Goal: Transaction & Acquisition: Purchase product/service

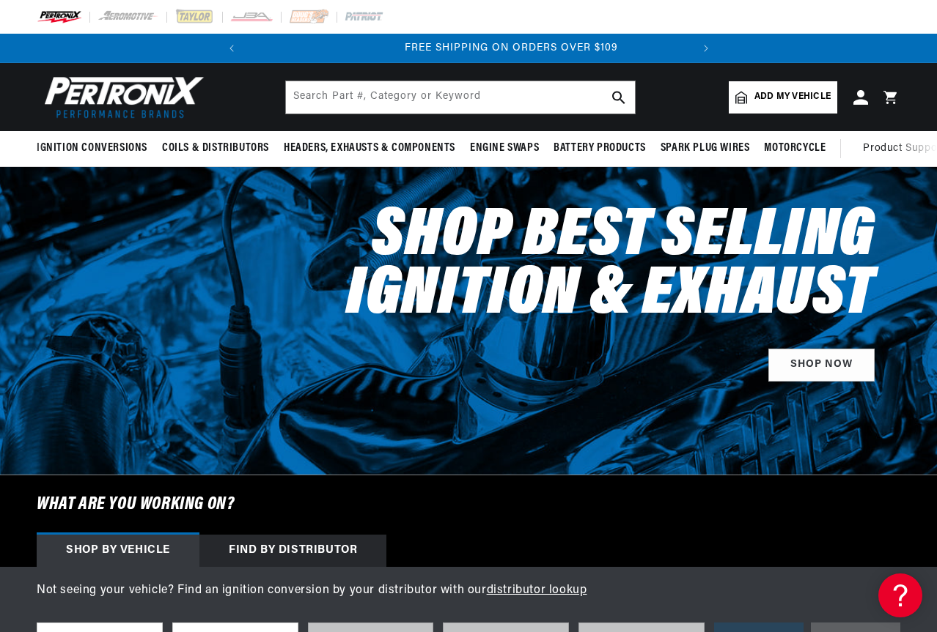
scroll to position [0, 444]
click at [783, 97] on span "Add my vehicle" at bounding box center [792, 97] width 76 height 14
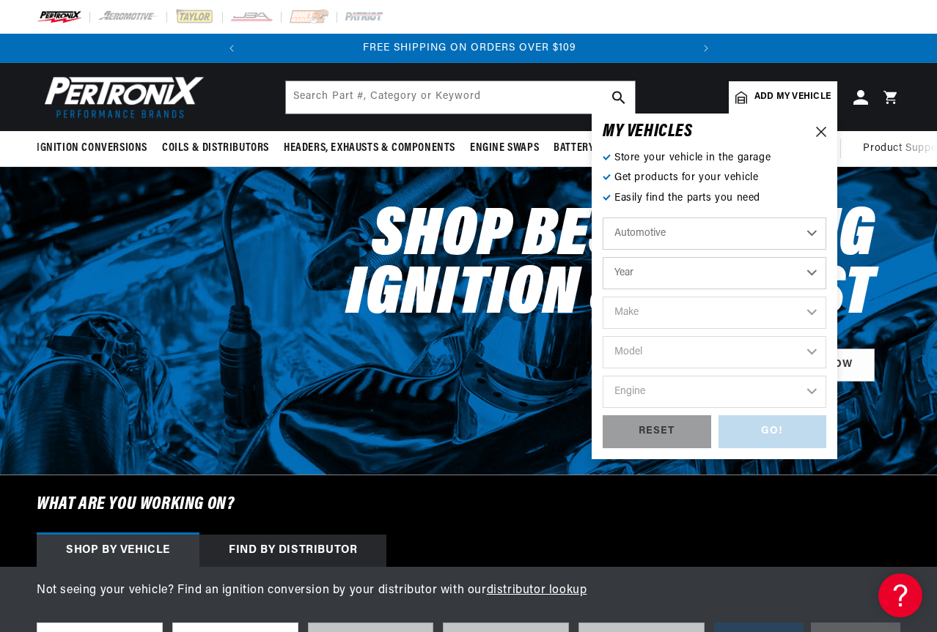
click at [647, 281] on select "Year 2026 2025 2024 2023 2022 2021 2020 2019 2018 2017 2016 2015 2014 2013 2012…" at bounding box center [714, 273] width 224 height 32
select select "1970"
click at [602, 257] on select "Year 2026 2025 2024 2023 2022 2021 2020 2019 2018 2017 2016 2015 2014 2013 2012…" at bounding box center [714, 273] width 224 height 32
select select "1970"
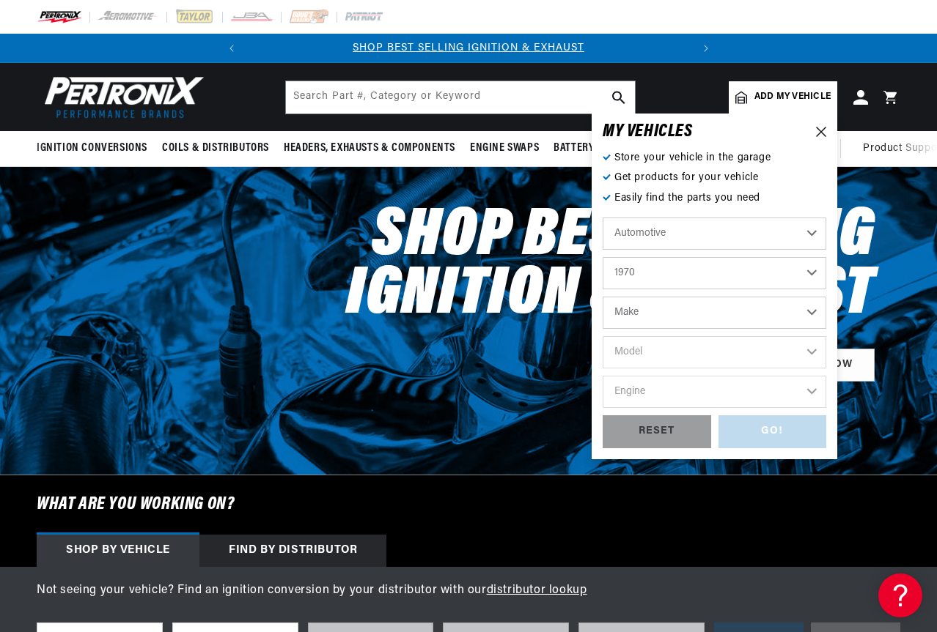
click at [646, 322] on select "Make Alfa Romeo American Motors Aston Martin Audi Austin Austin Healey Avanti B…" at bounding box center [714, 313] width 224 height 32
select select "Oldsmobile"
click at [602, 297] on select "Make Alfa Romeo American Motors Aston Martin Audi Austin Austin Healey Avanti B…" at bounding box center [714, 313] width 224 height 32
select select "Oldsmobile"
click at [654, 357] on select "Model 98 442 Cutlass Cutlass Supreme Delta 88 F85 Toronado Vista Cruiser" at bounding box center [714, 352] width 224 height 32
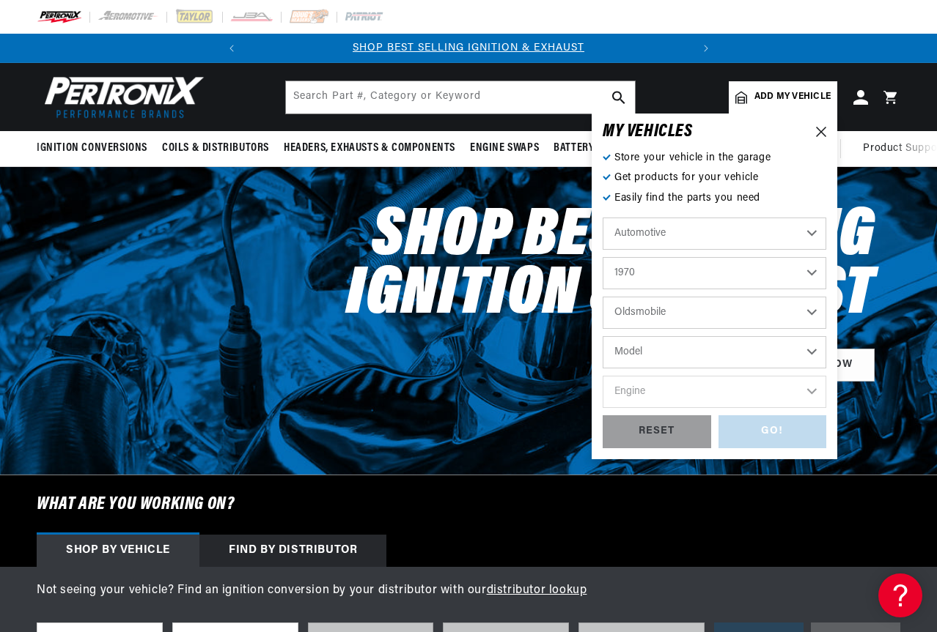
select select "Cutlass"
click at [602, 336] on select "Model 98 442 Cutlass Cutlass Supreme Delta 88 F85 Toronado Vista Cruiser" at bounding box center [714, 352] width 224 height 32
select select "Cutlass"
click at [684, 386] on select "Engine 3.5L 5.4L 6.6L 250cid / 4.1L 350cid / 5.7L 455cid / 7.5L" at bounding box center [714, 392] width 224 height 32
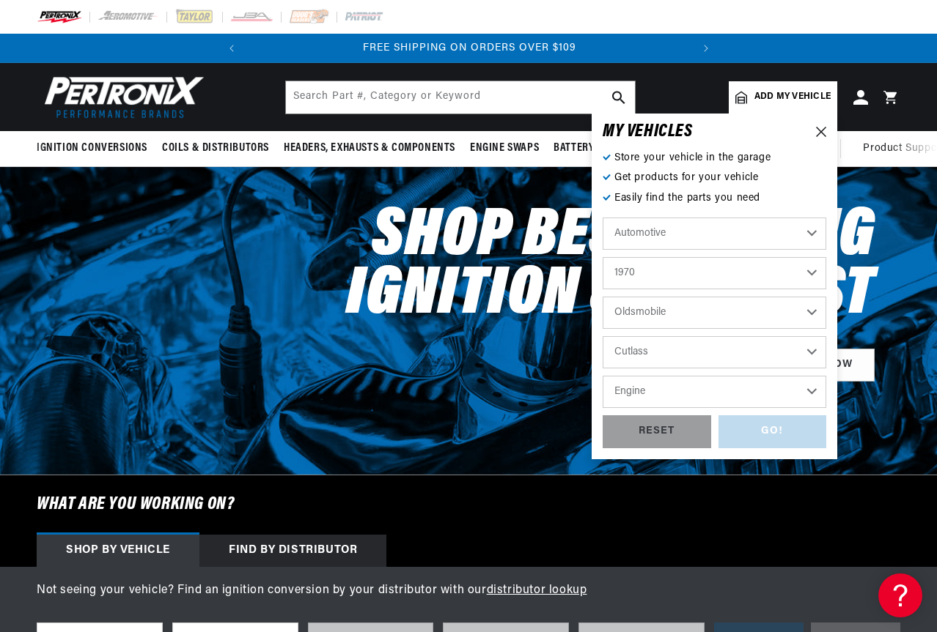
select select "350cid-5.7L"
click at [602, 376] on select "Engine 3.5L 5.4L 6.6L 250cid / 4.1L 350cid / 5.7L 455cid / 7.5L" at bounding box center [714, 392] width 224 height 32
select select "350cid-5.7L"
click at [766, 435] on div "GO!" at bounding box center [772, 431] width 108 height 33
select select "1970"
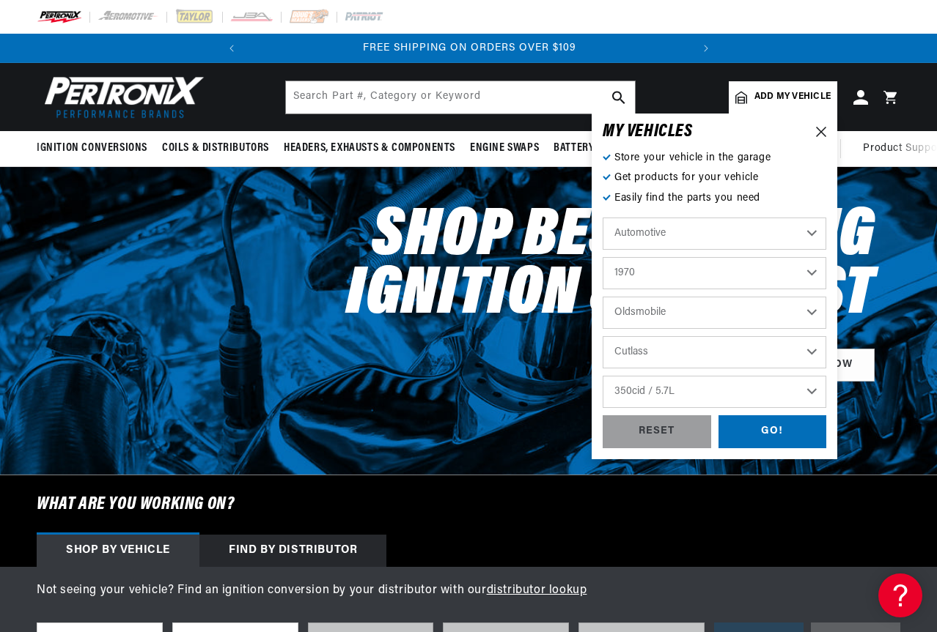
select select "Oldsmobile"
select select "Cutlass"
select select "350cid-5.7L"
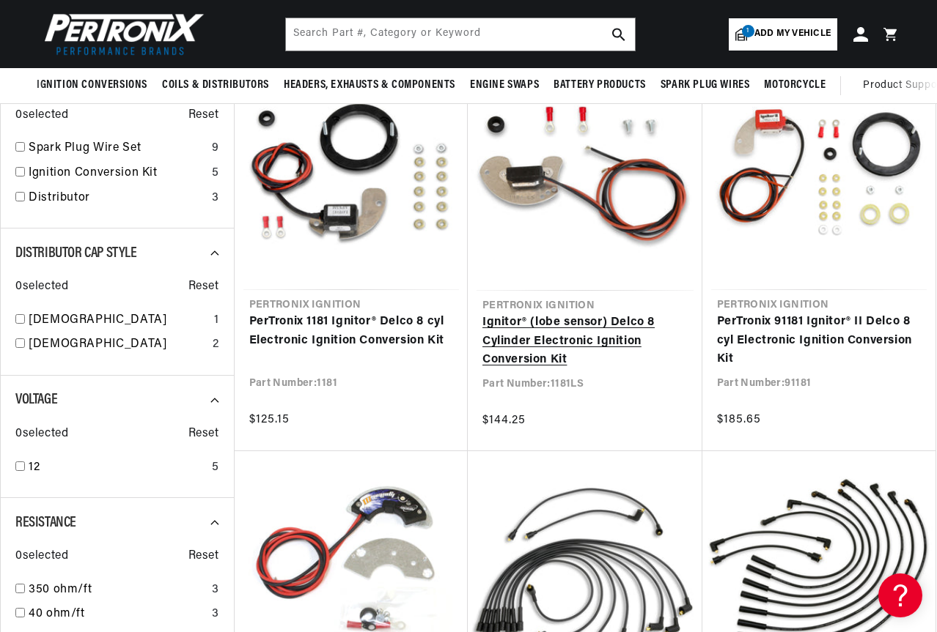
scroll to position [0, 444]
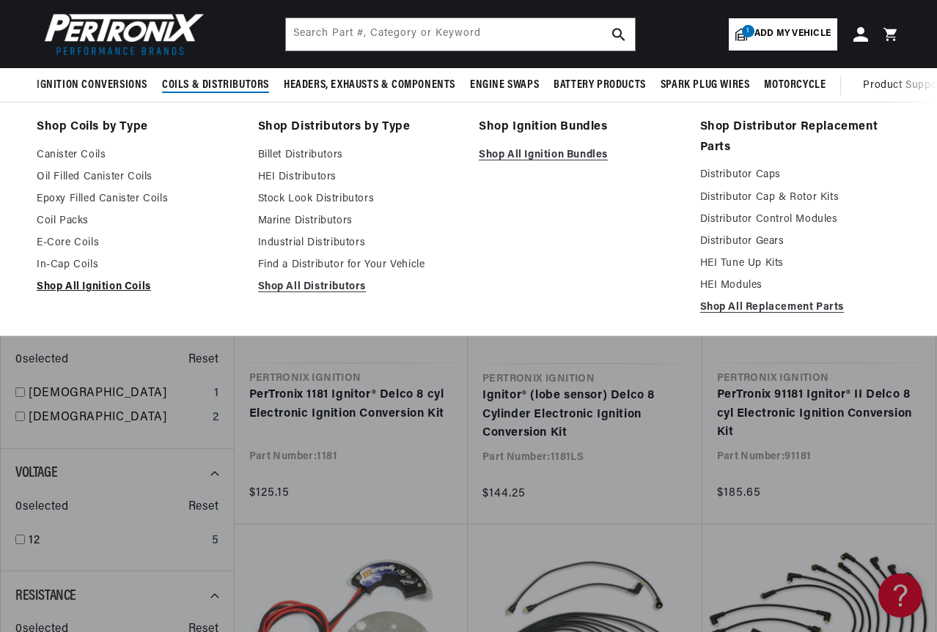
click at [95, 283] on link "Shop All Ignition Coils" at bounding box center [137, 287] width 201 height 18
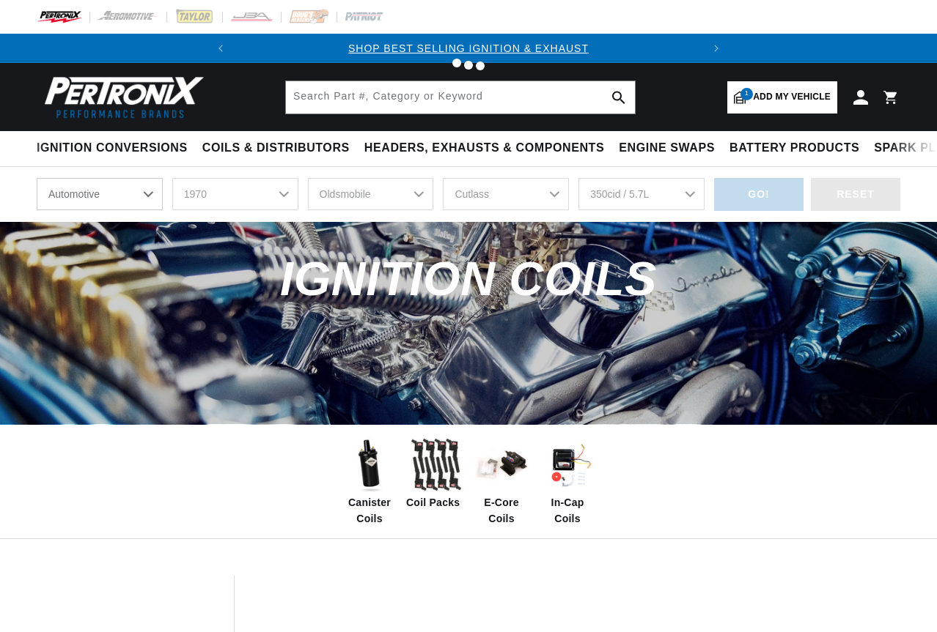
select select "1970"
select select "Oldsmobile"
select select "Cutlass"
select select "350cid-5.7L"
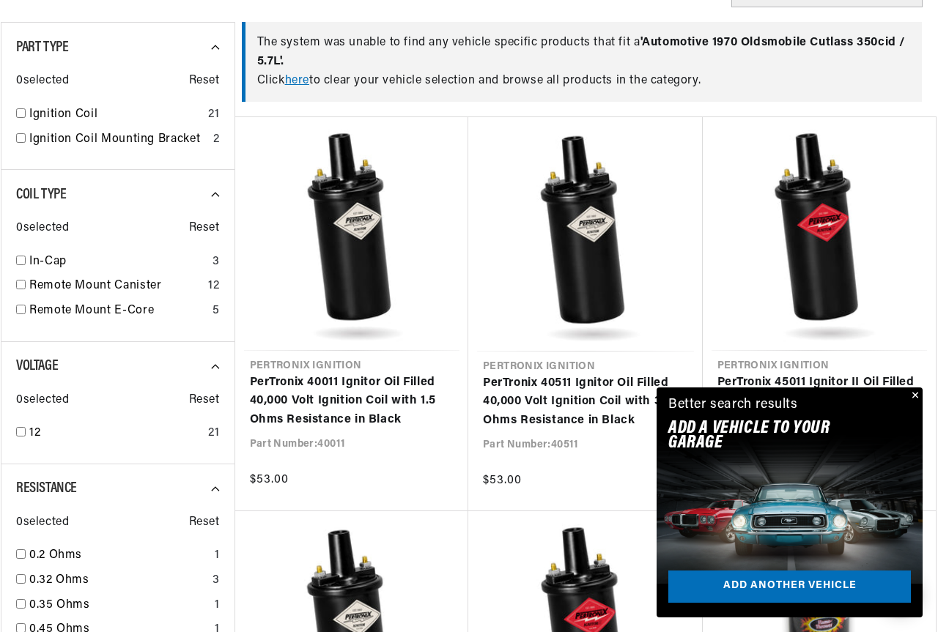
scroll to position [733, 0]
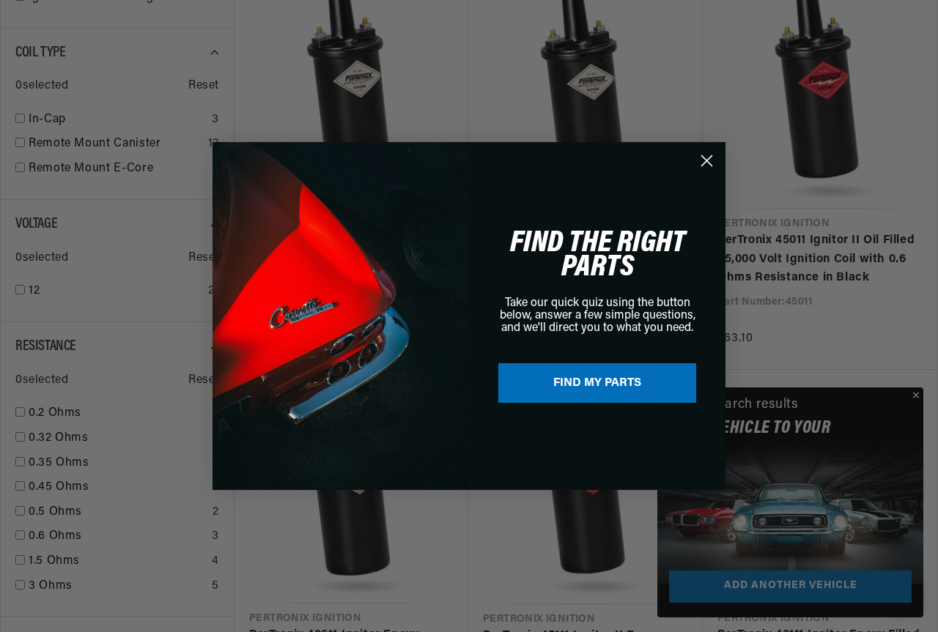
click at [707, 166] on circle "Close dialog" at bounding box center [707, 161] width 24 height 24
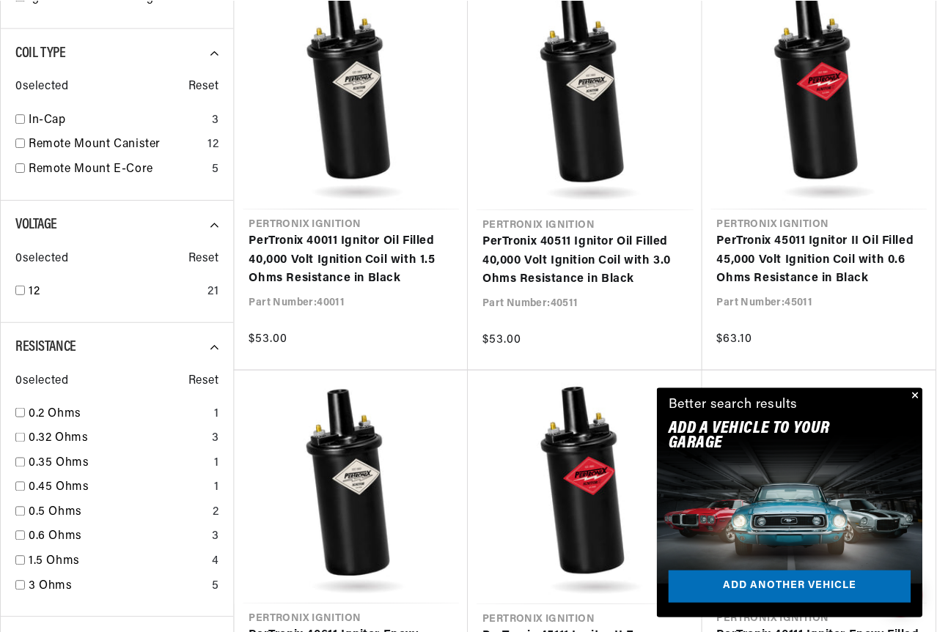
scroll to position [0, 444]
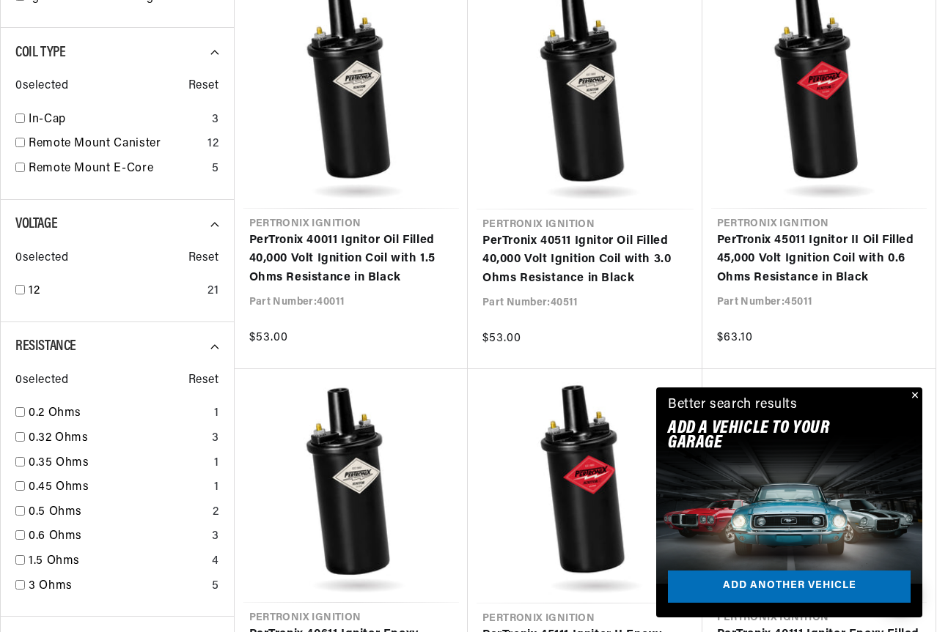
click at [913, 396] on button "Close" at bounding box center [913, 397] width 18 height 18
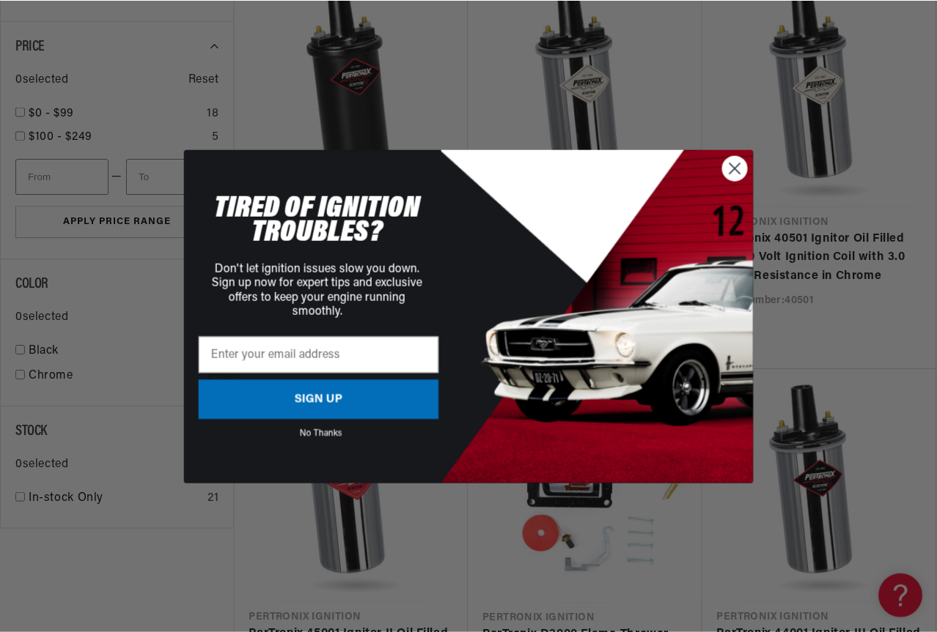
scroll to position [1539, 0]
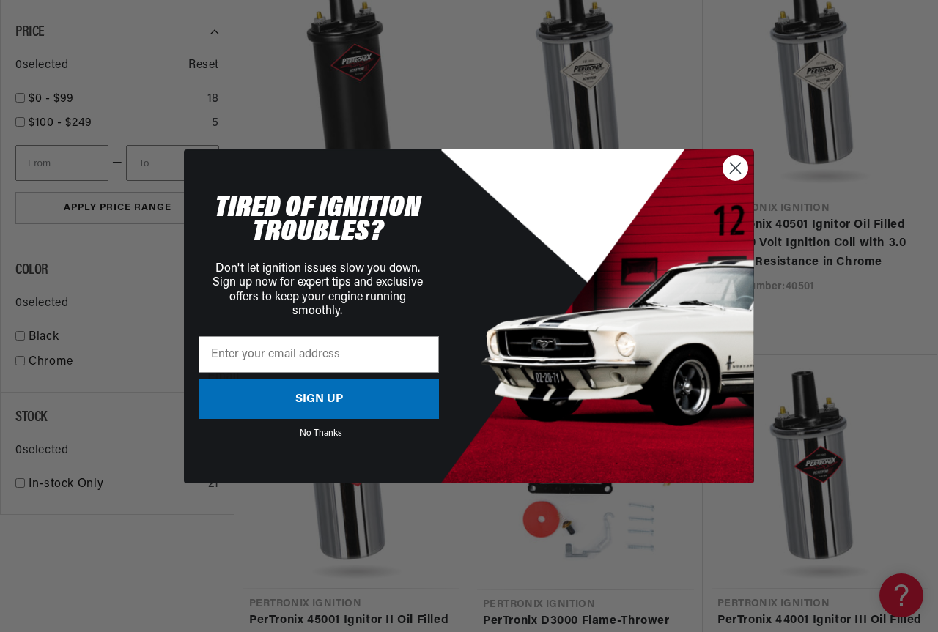
click at [734, 171] on circle "Close dialog" at bounding box center [735, 167] width 24 height 24
